Goal: Check status

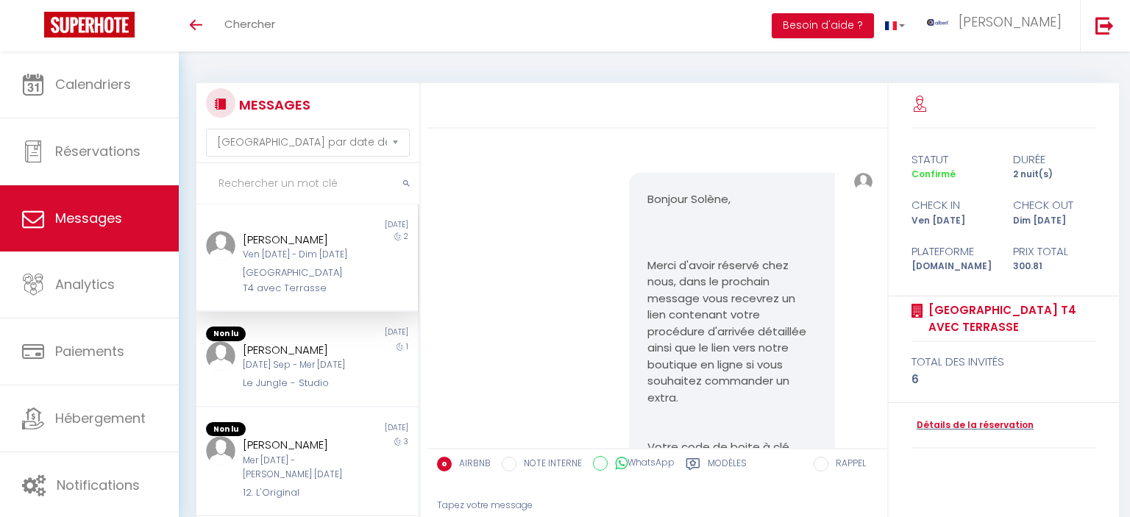
select select "message"
click at [135, 224] on link "Messages" at bounding box center [89, 218] width 179 height 66
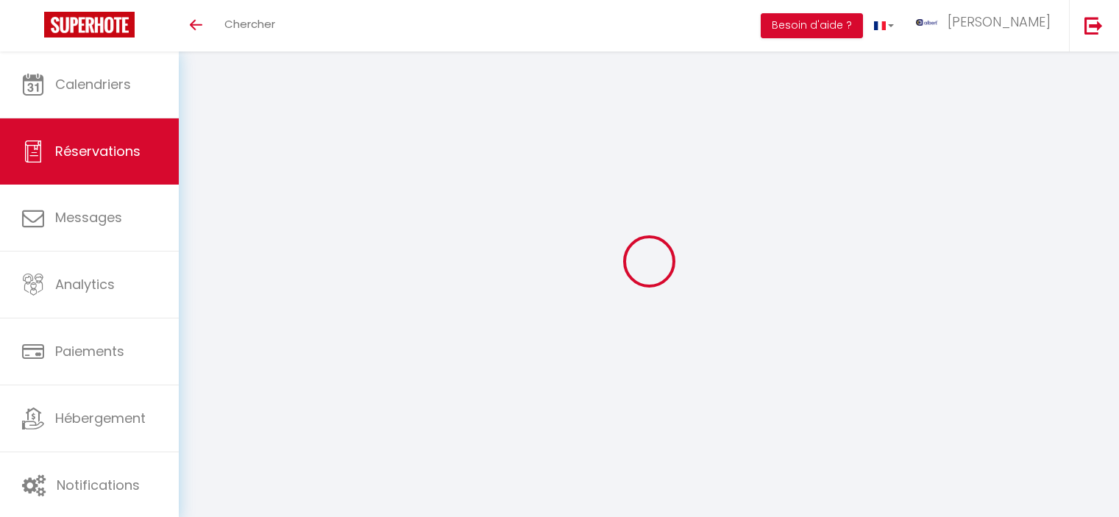
select select "not_cancelled"
